Goal: Task Accomplishment & Management: Manage account settings

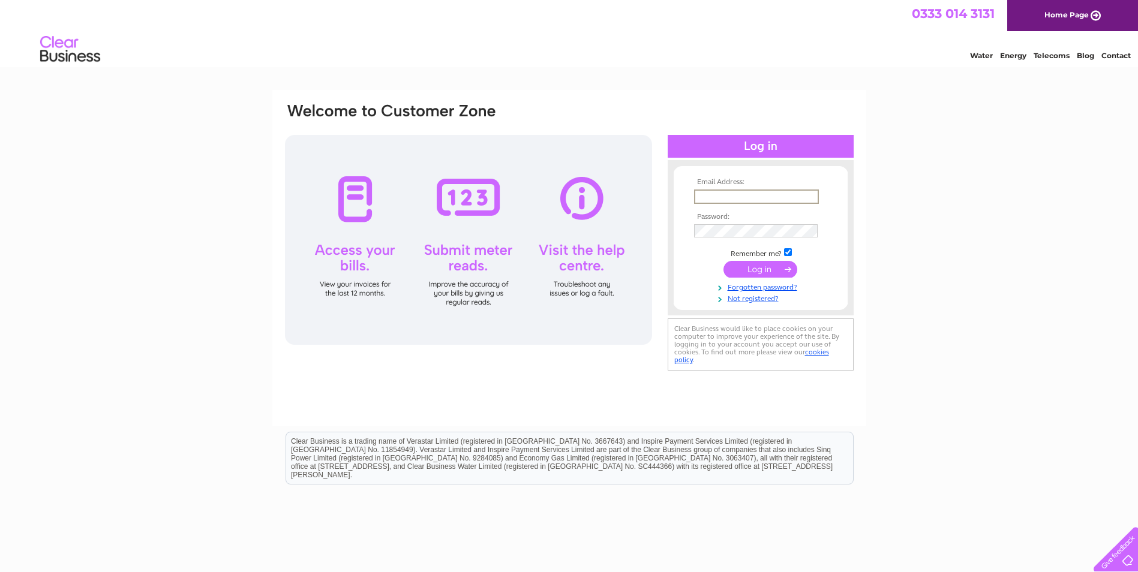
click at [733, 201] on input "text" at bounding box center [756, 197] width 125 height 14
type input "[PERSON_NAME][EMAIL_ADDRESS][DOMAIN_NAME]"
click at [765, 270] on input "submit" at bounding box center [761, 269] width 74 height 17
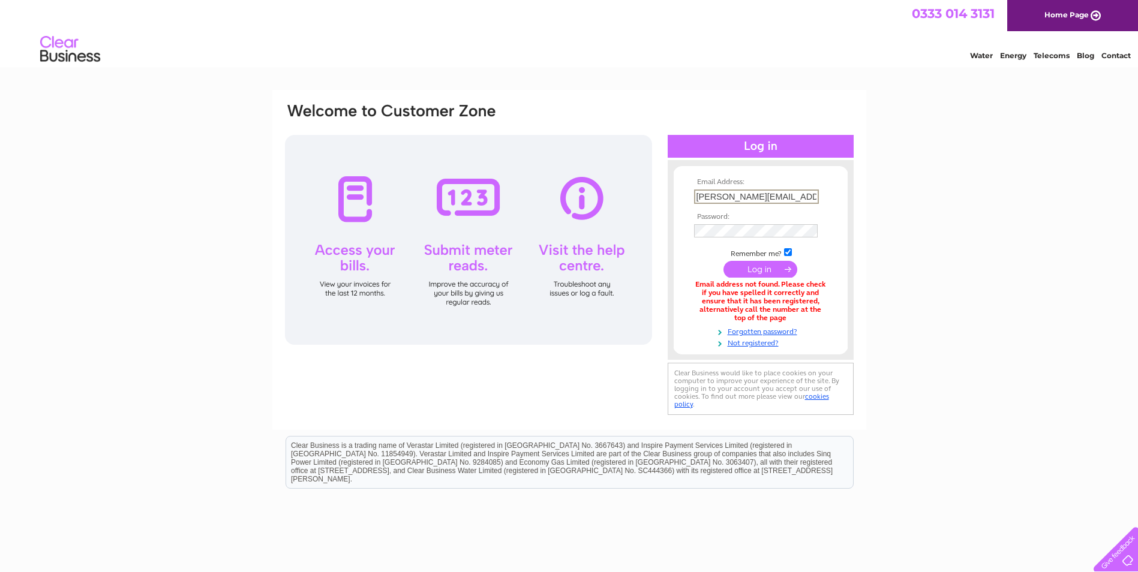
drag, startPoint x: 816, startPoint y: 196, endPoint x: 675, endPoint y: 208, distance: 141.6
click at [675, 208] on form "Email Address: norma@taylormadeinteriors.net Password: Forgotten password?" at bounding box center [761, 263] width 174 height 170
type input "gilbert@taylormadeinteriors.nett"
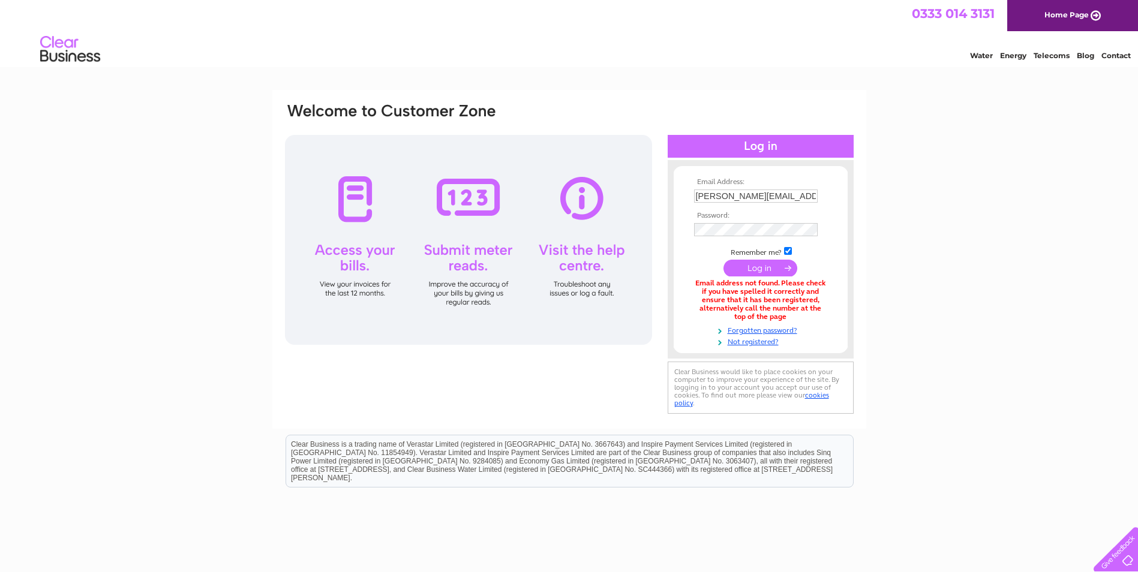
click at [772, 271] on input "submit" at bounding box center [761, 268] width 74 height 17
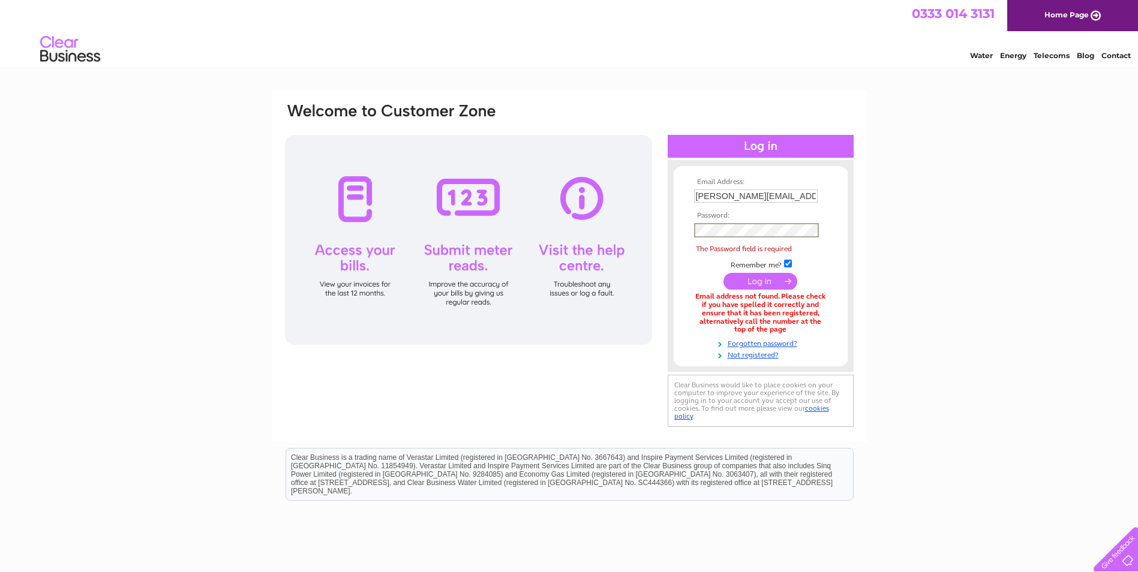
click at [353, 198] on div at bounding box center [468, 240] width 367 height 210
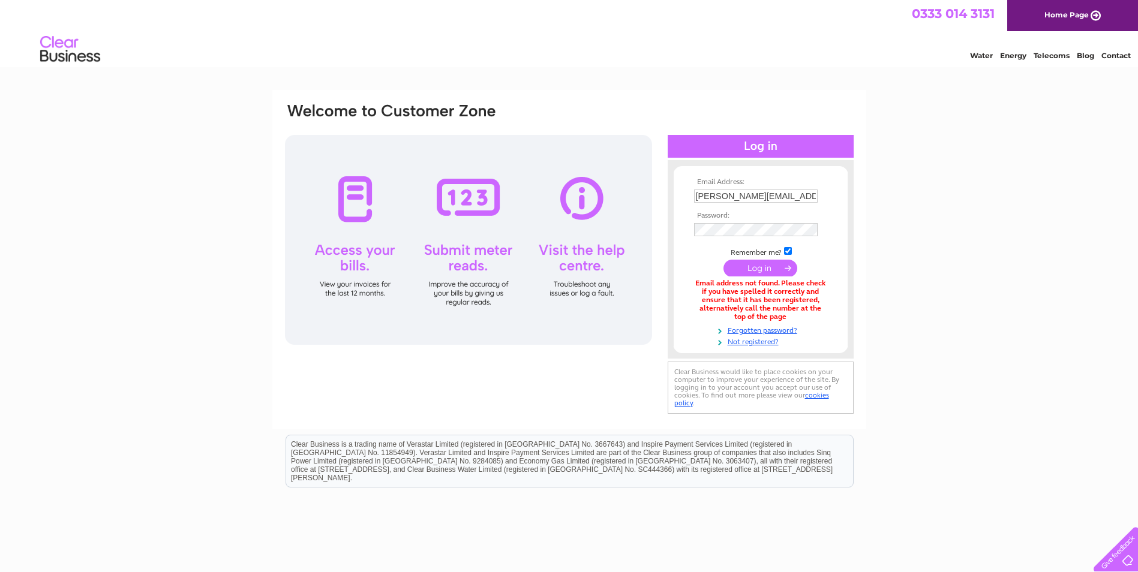
click at [766, 270] on input "submit" at bounding box center [761, 268] width 74 height 17
click at [1089, 15] on link "Home Page" at bounding box center [1073, 15] width 131 height 31
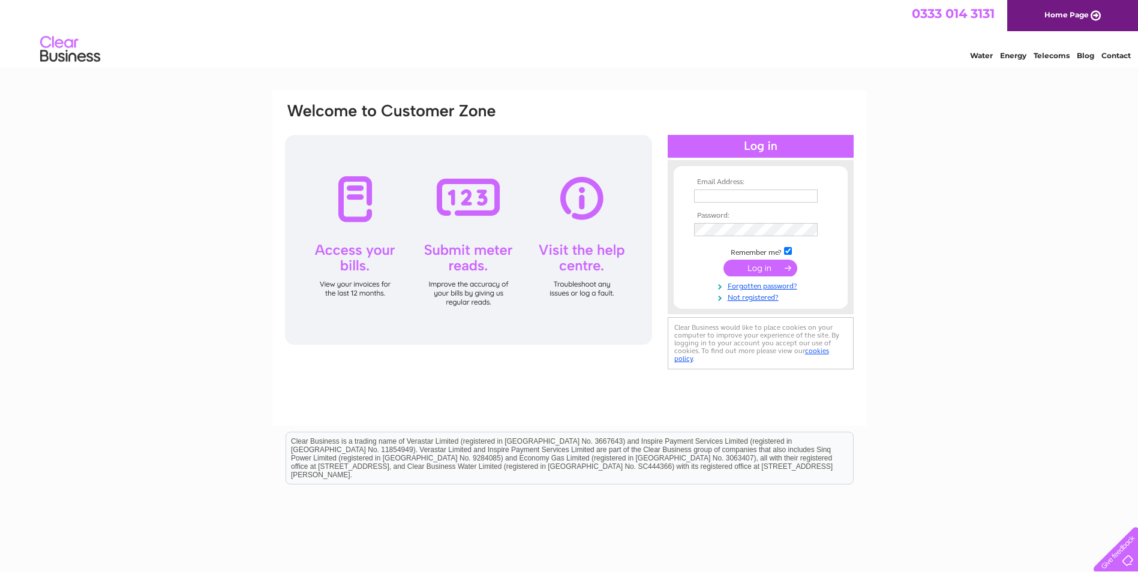
click at [759, 188] on td at bounding box center [760, 196] width 139 height 19
click at [752, 193] on input "text" at bounding box center [756, 197] width 125 height 14
type input "[PERSON_NAME][EMAIL_ADDRESS][DOMAIN_NAME]"
click at [773, 268] on input "submit" at bounding box center [761, 268] width 74 height 17
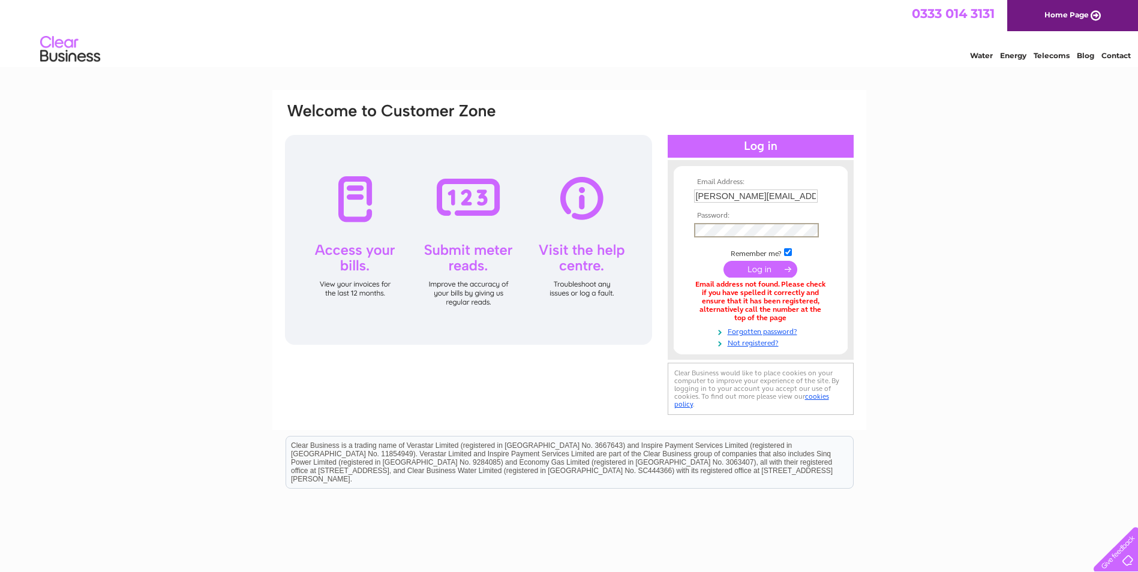
click at [754, 275] on input "submit" at bounding box center [761, 269] width 74 height 17
click at [1006, 268] on div "Email Address: norma@taylormadeinteriors.net Password:" at bounding box center [569, 362] width 1138 height 544
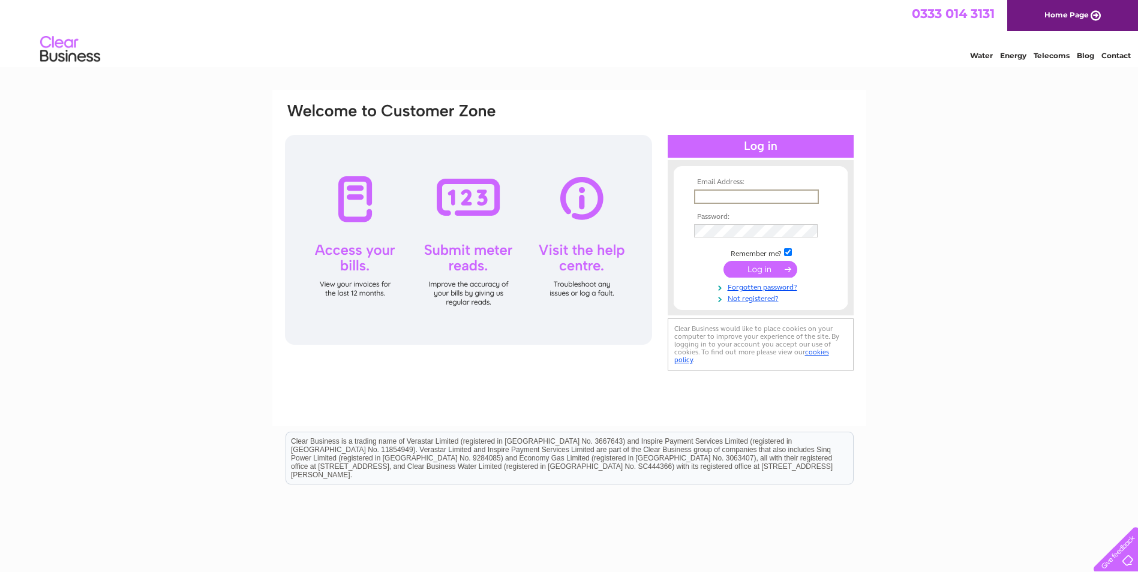
click at [751, 199] on input "text" at bounding box center [756, 197] width 125 height 14
type input "[PERSON_NAME][EMAIL_ADDRESS][DOMAIN_NAME]"
click at [780, 272] on input "submit" at bounding box center [761, 269] width 74 height 17
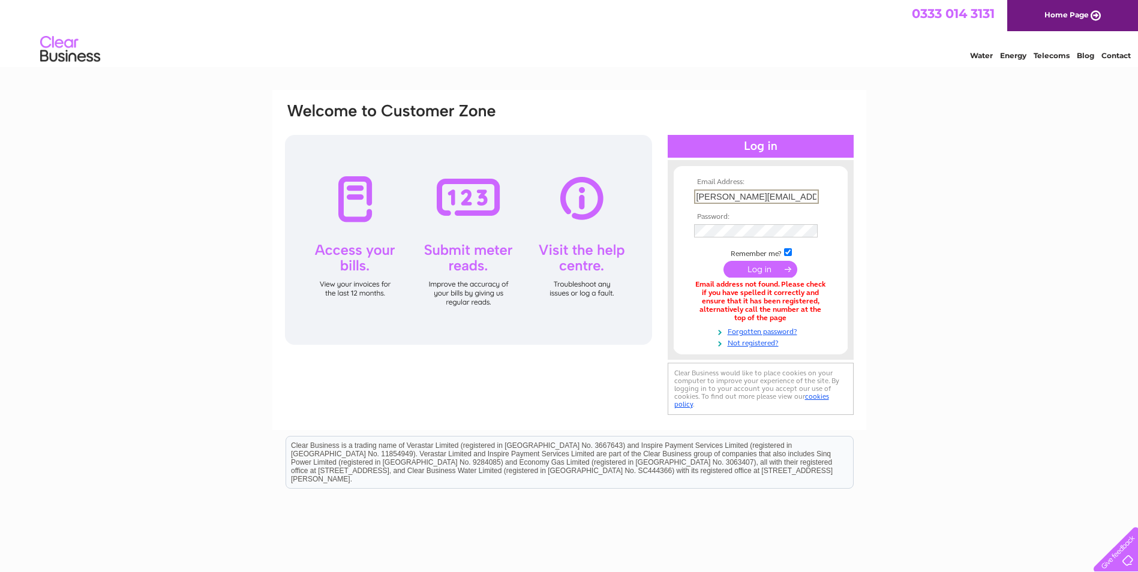
click at [813, 197] on input "[PERSON_NAME][EMAIL_ADDRESS][DOMAIN_NAME]" at bounding box center [756, 197] width 125 height 14
click at [819, 194] on td "[PERSON_NAME][EMAIL_ADDRESS][DOMAIN_NAME]" at bounding box center [760, 196] width 139 height 19
drag, startPoint x: 817, startPoint y: 194, endPoint x: 661, endPoint y: 200, distance: 156.7
click at [661, 200] on div "Email Address: norma@taylormadeinteriors.net Password:" at bounding box center [569, 260] width 571 height 316
type input "gilbert@taylormadeinteriors.net"
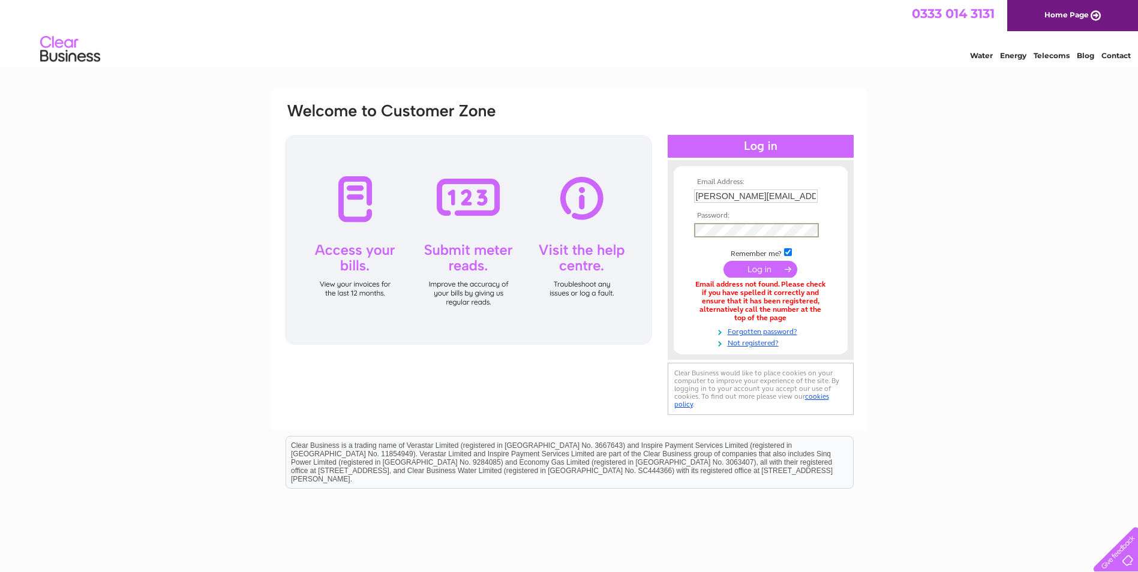
click at [782, 272] on input "submit" at bounding box center [761, 269] width 74 height 17
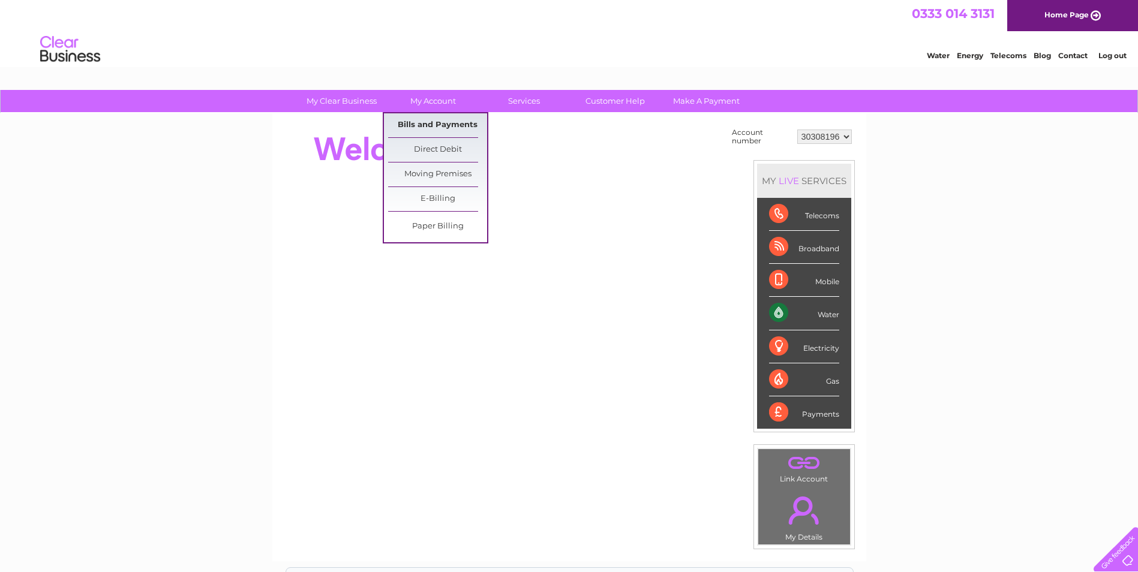
click at [434, 124] on link "Bills and Payments" at bounding box center [437, 125] width 99 height 24
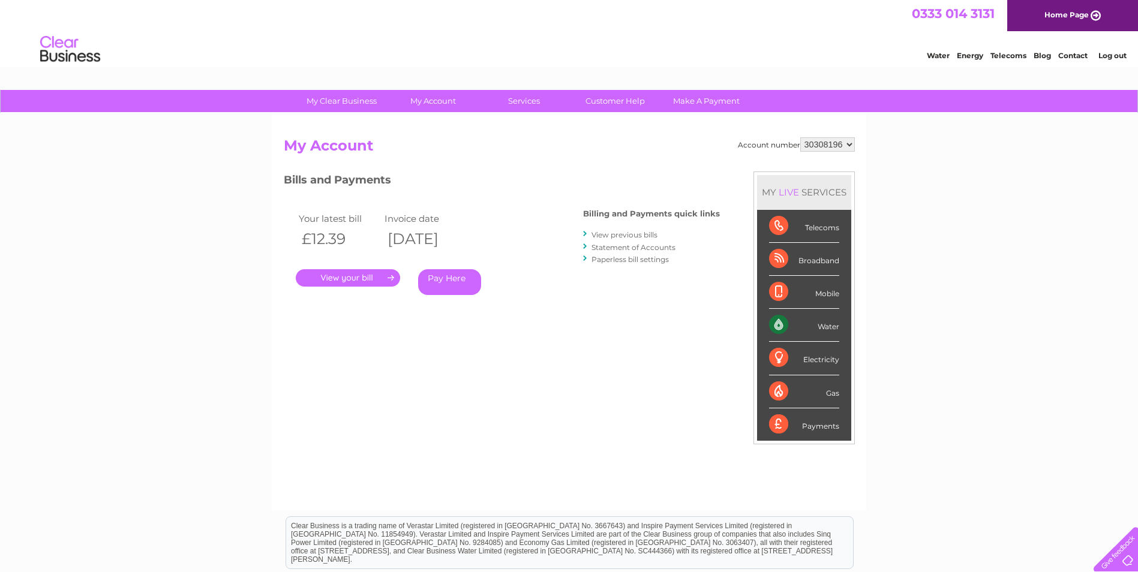
click at [392, 275] on link "." at bounding box center [348, 277] width 104 height 17
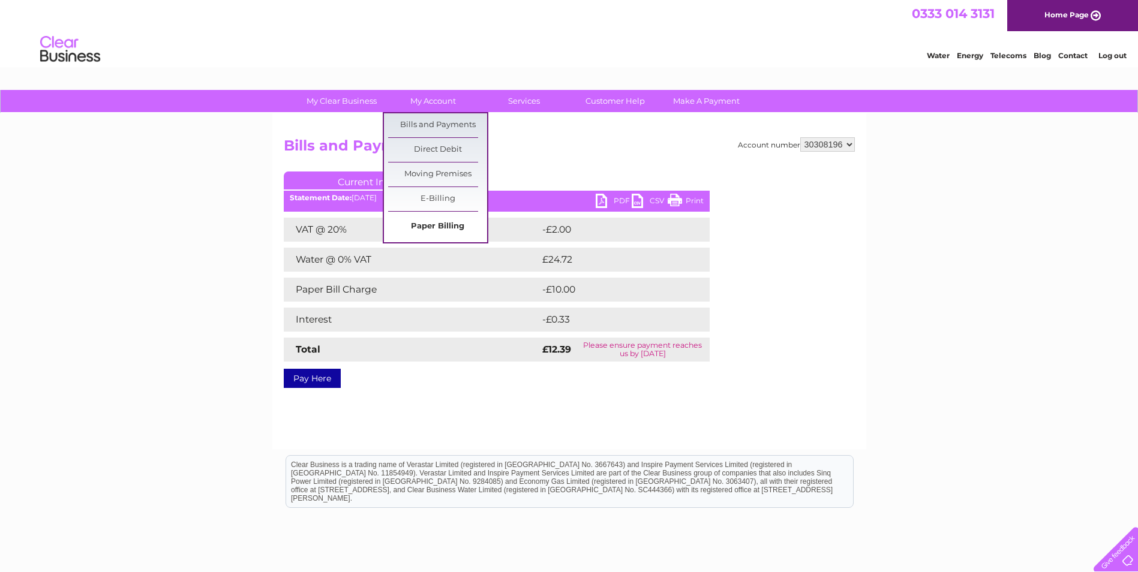
click at [447, 225] on link "Paper Billing" at bounding box center [437, 227] width 99 height 24
click at [438, 196] on link "E-Billing" at bounding box center [437, 199] width 99 height 24
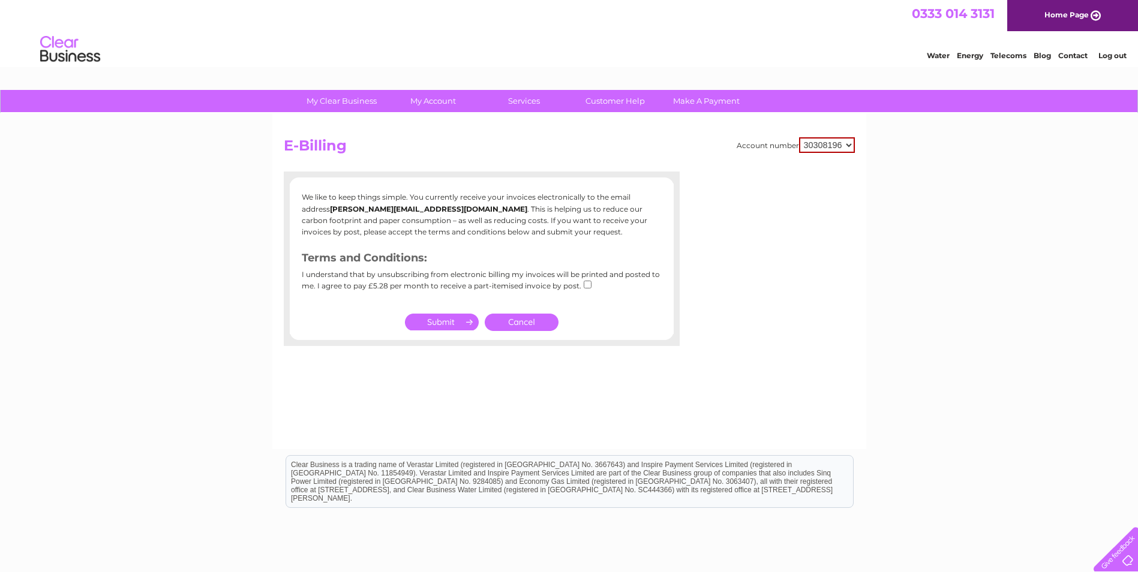
click at [515, 322] on link "Cancel" at bounding box center [522, 322] width 74 height 17
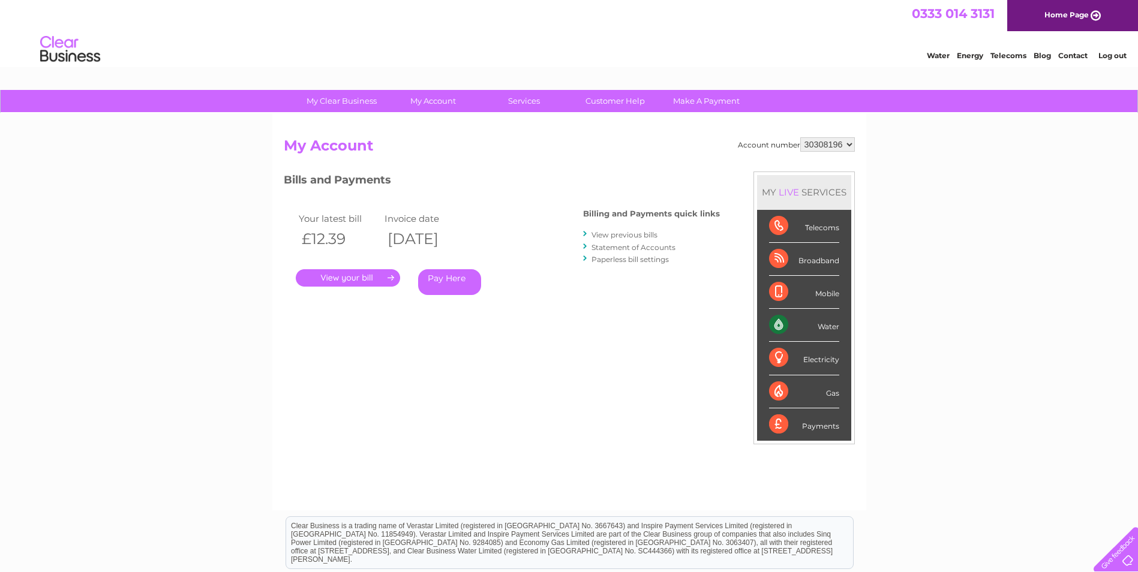
click at [370, 280] on link "." at bounding box center [348, 277] width 104 height 17
